Goal: Task Accomplishment & Management: Manage account settings

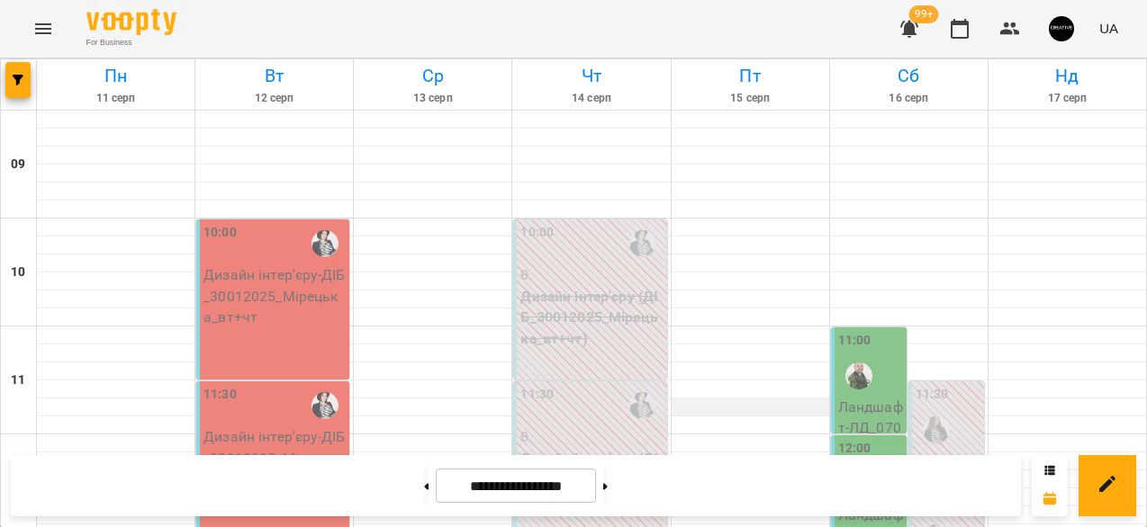
scroll to position [68, 0]
click at [1057, 37] on img "button" at bounding box center [1061, 28] width 25 height 25
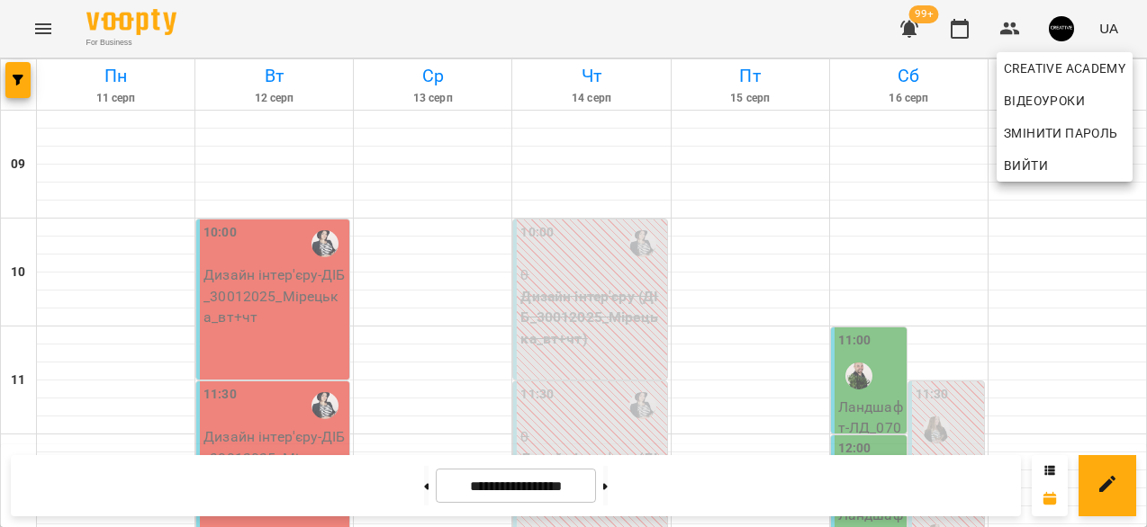
click at [879, 203] on div at bounding box center [573, 263] width 1147 height 527
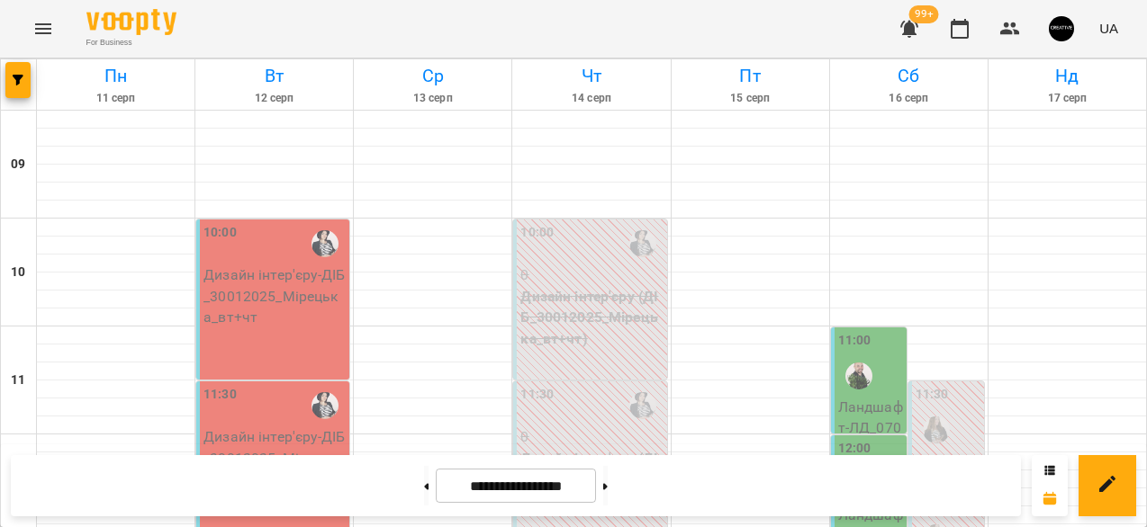
click at [1045, 32] on button "button" at bounding box center [1061, 28] width 47 height 47
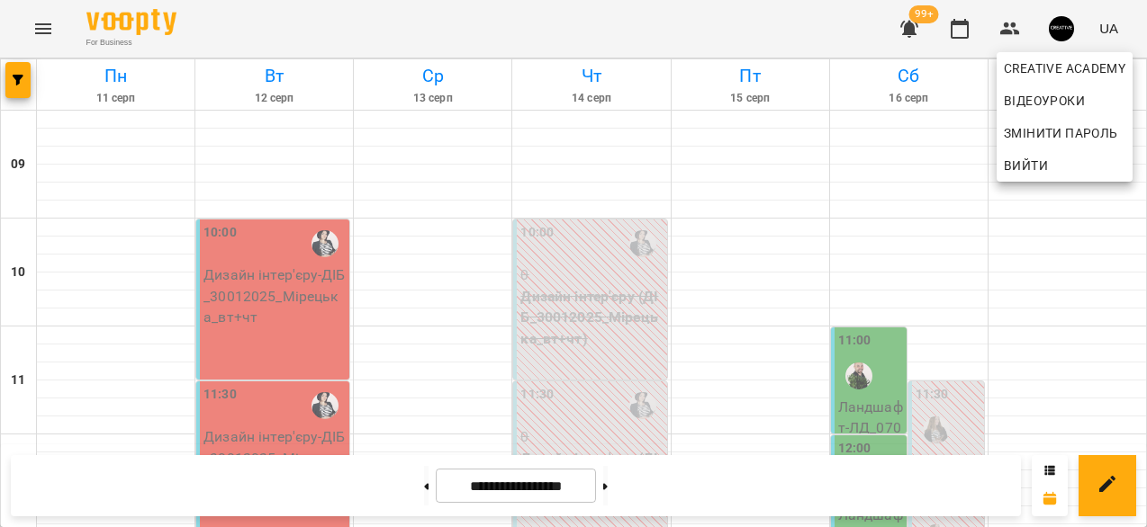
click at [54, 29] on div at bounding box center [573, 263] width 1147 height 527
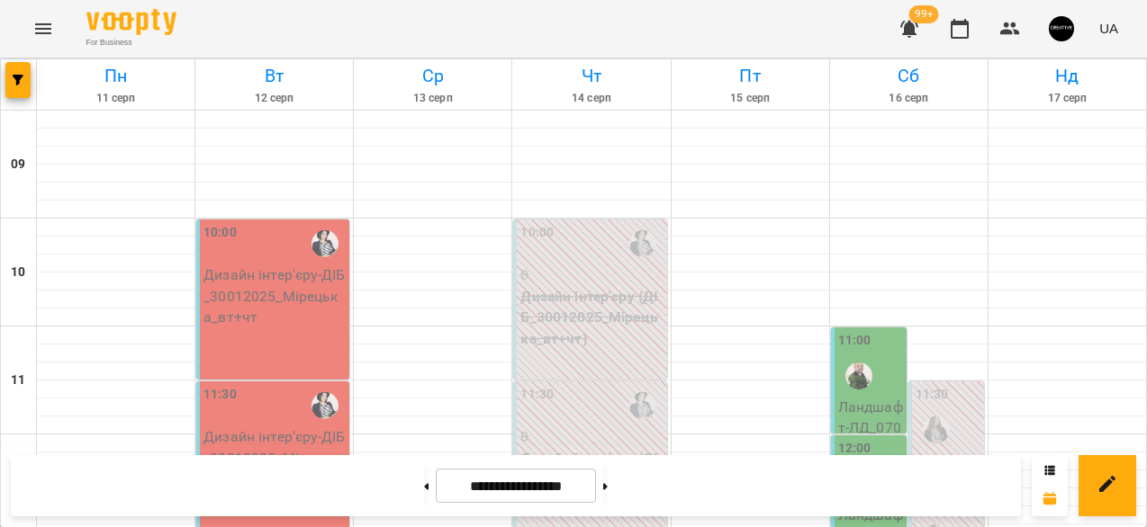
click at [41, 34] on icon "Menu" at bounding box center [43, 29] width 22 height 22
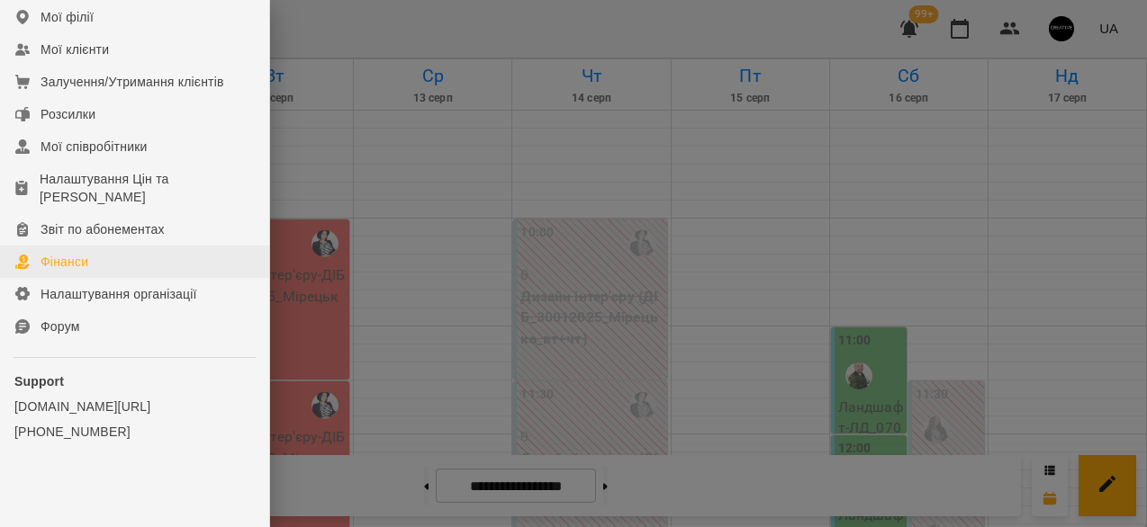
scroll to position [368, 0]
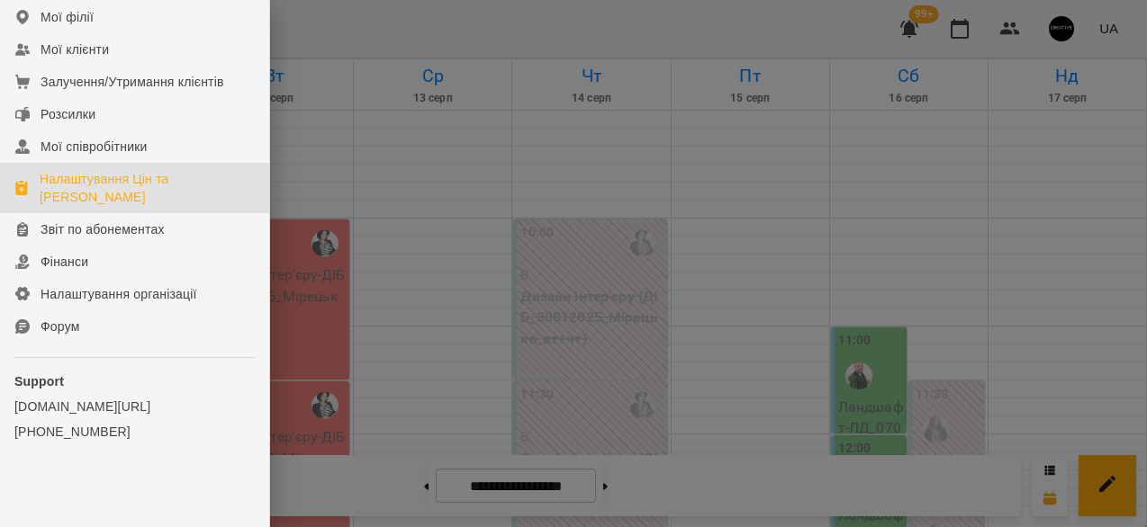
click at [128, 183] on div "Налаштування Цін та [PERSON_NAME]" at bounding box center [147, 188] width 215 height 36
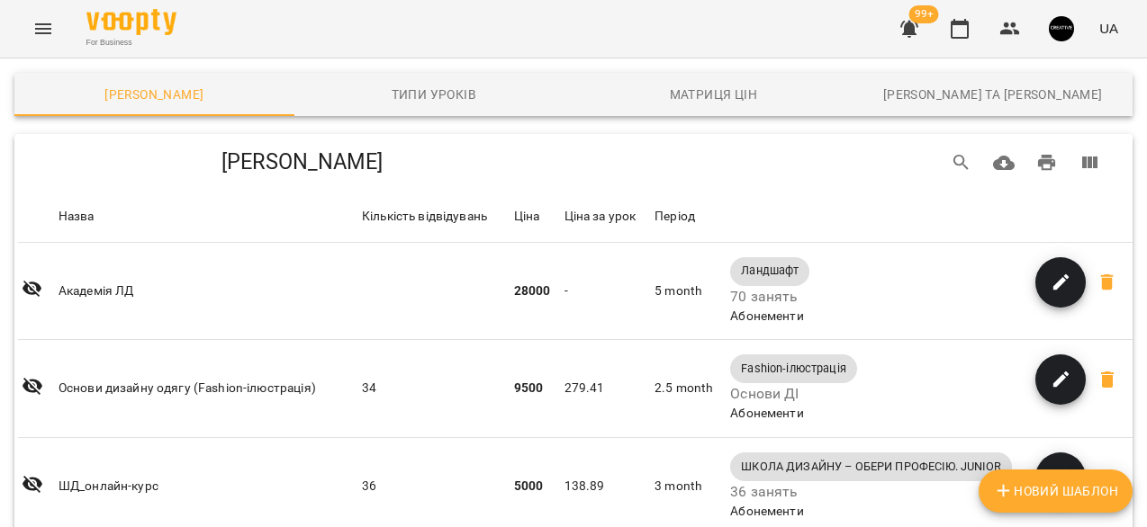
click at [53, 24] on icon "Menu" at bounding box center [43, 29] width 22 height 22
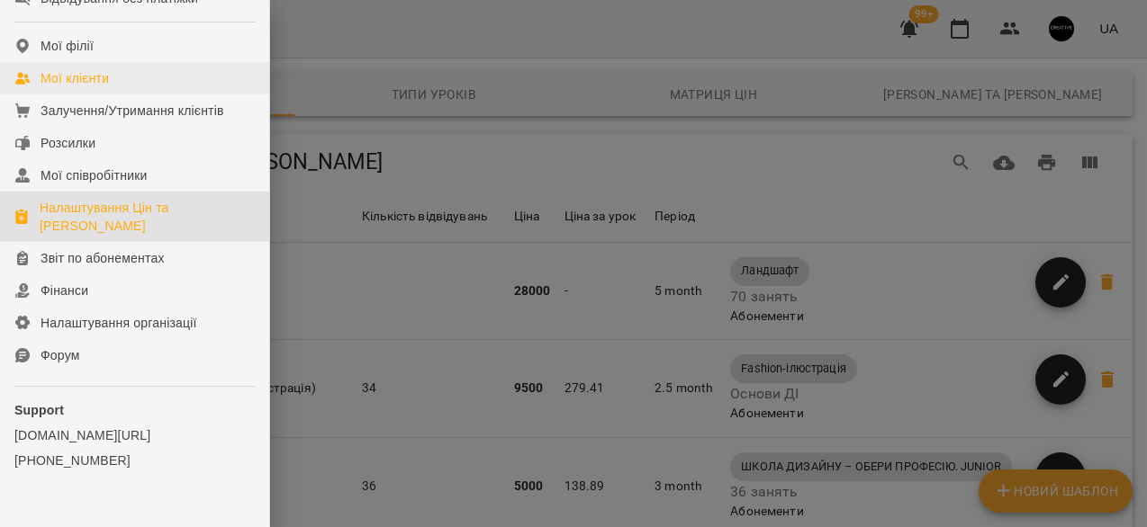
scroll to position [365, 0]
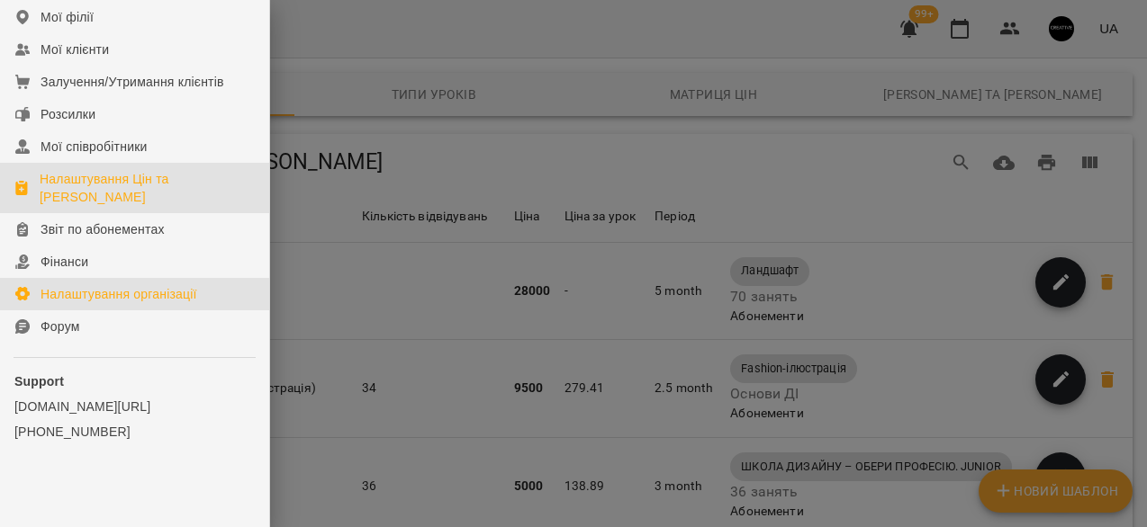
click at [116, 288] on link "Налаштування організації" at bounding box center [134, 294] width 269 height 32
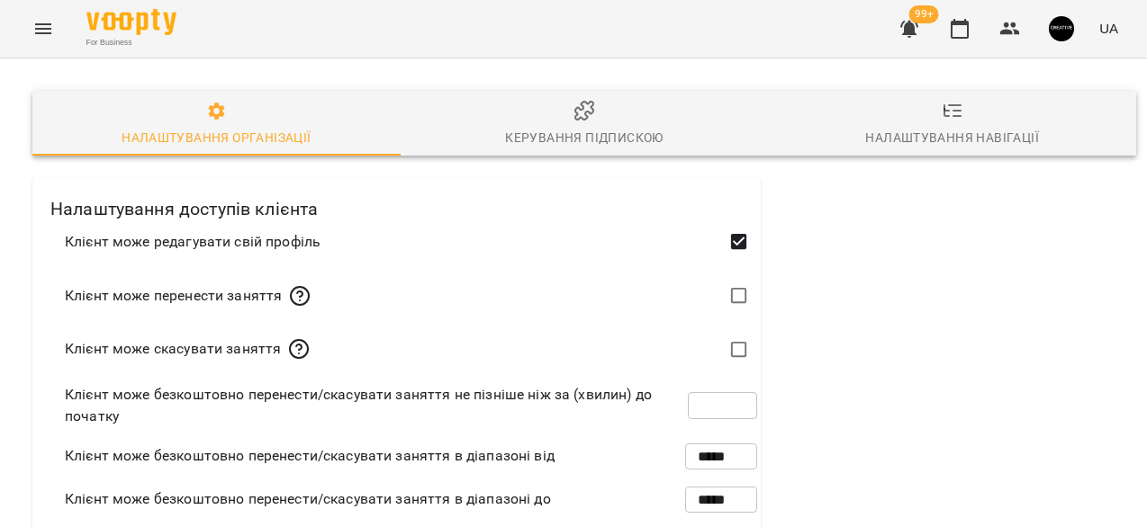
click at [197, 122] on span "Налаштування організації" at bounding box center [216, 125] width 347 height 49
click at [609, 137] on div "Керування підпискою" at bounding box center [584, 138] width 158 height 22
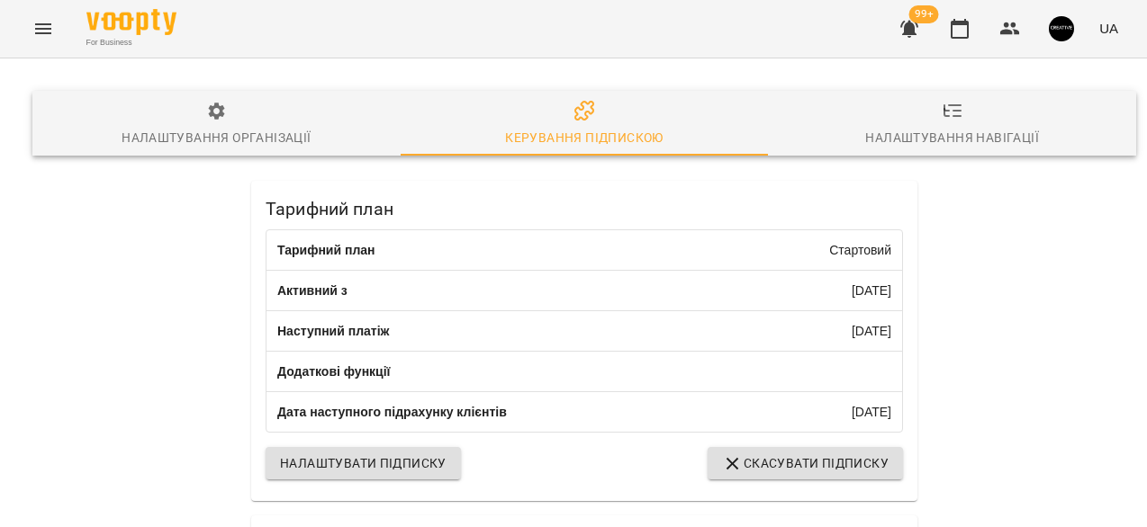
click at [236, 127] on div "Налаштування організації" at bounding box center [216, 138] width 189 height 22
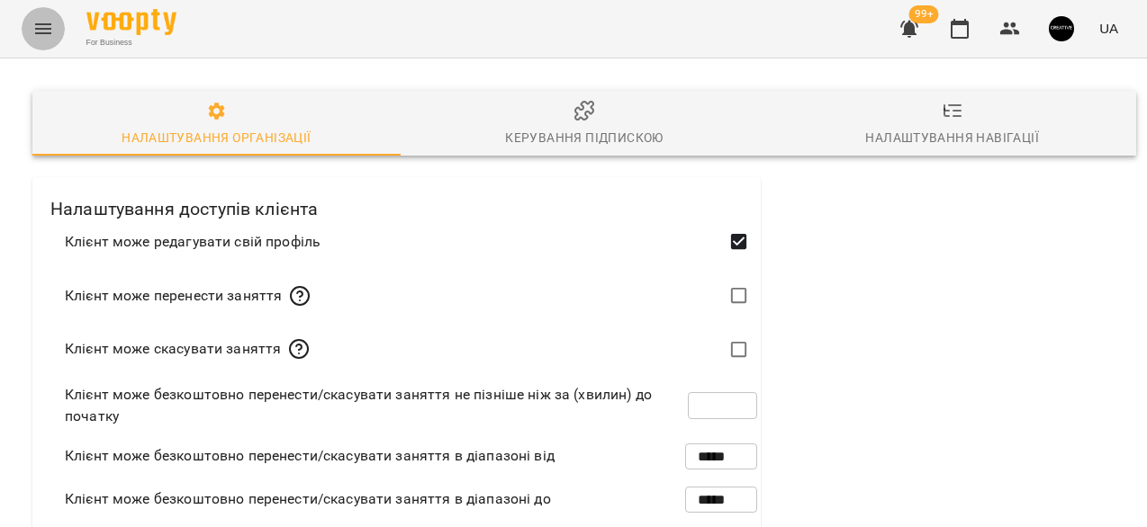
click at [51, 30] on icon "Menu" at bounding box center [43, 29] width 22 height 22
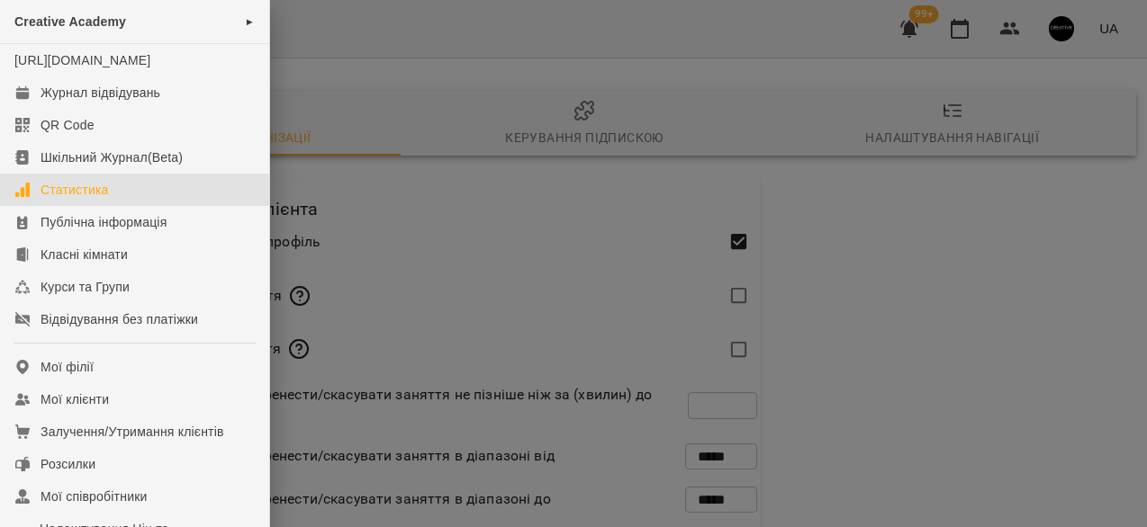
click at [88, 199] on div "Статистика" at bounding box center [75, 190] width 68 height 18
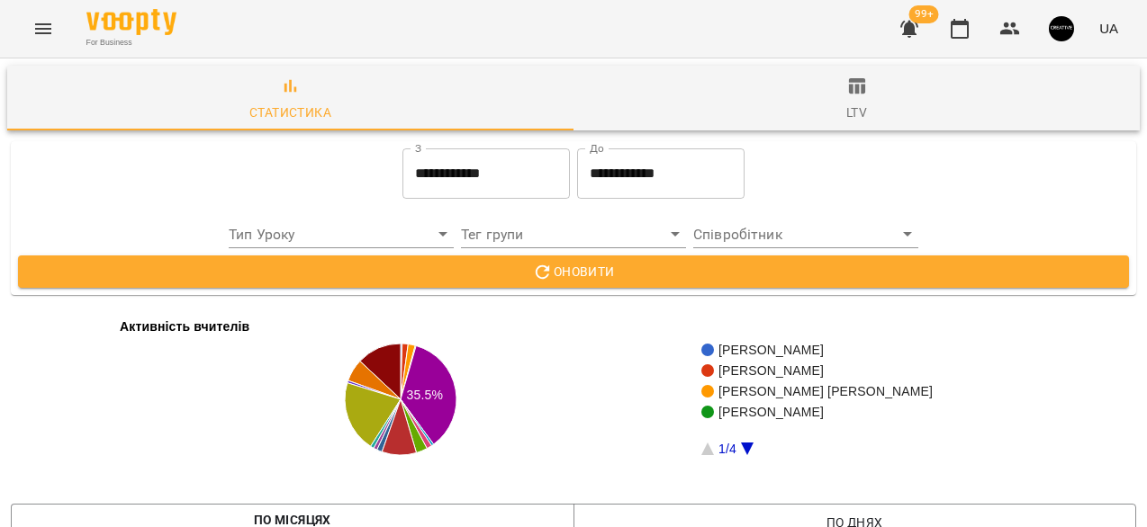
click at [41, 26] on icon "Menu" at bounding box center [43, 29] width 22 height 22
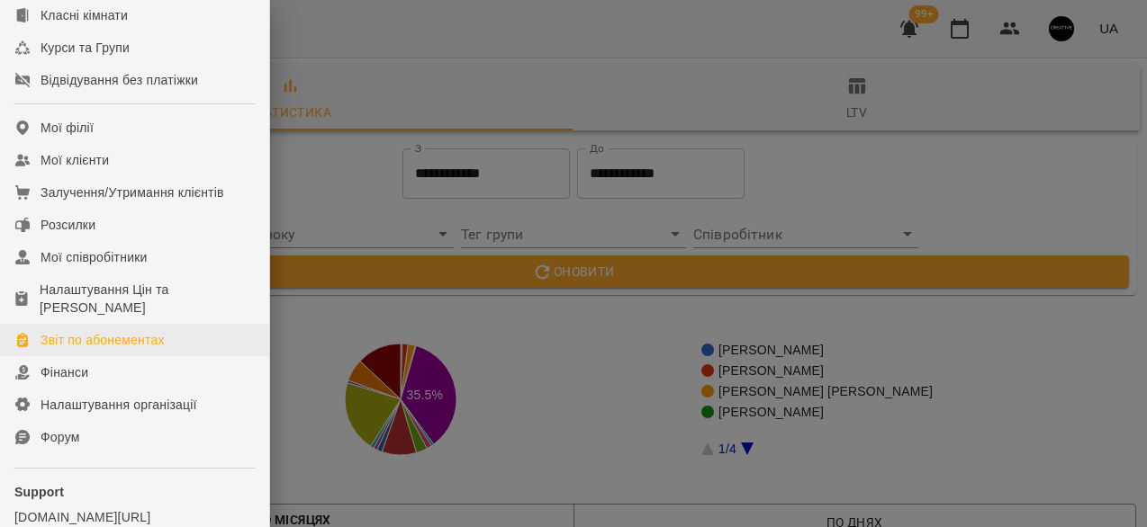
scroll to position [243, 0]
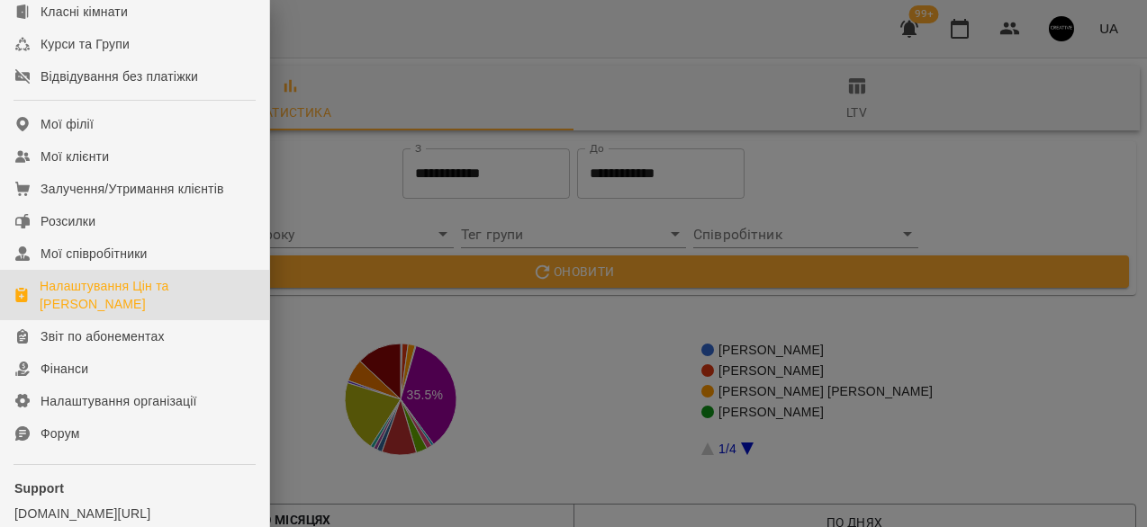
click at [110, 313] on div "Налаштування Цін та [PERSON_NAME]" at bounding box center [147, 295] width 215 height 36
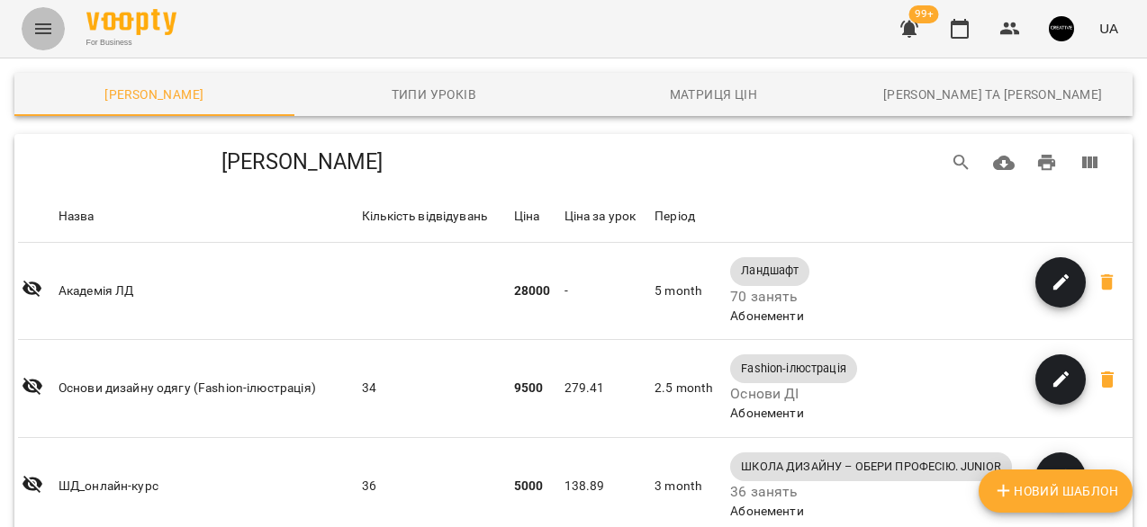
click at [48, 34] on icon "Menu" at bounding box center [43, 29] width 22 height 22
